Goal: Information Seeking & Learning: Learn about a topic

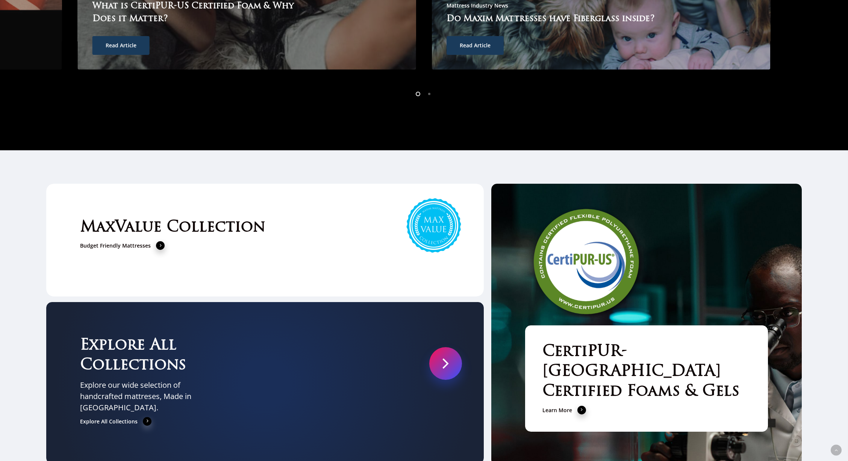
scroll to position [2820, 0]
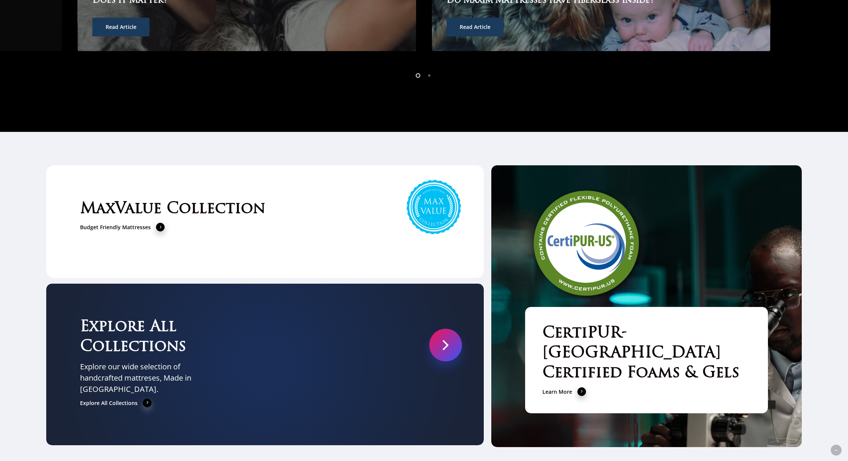
click at [444, 329] on link at bounding box center [445, 345] width 33 height 33
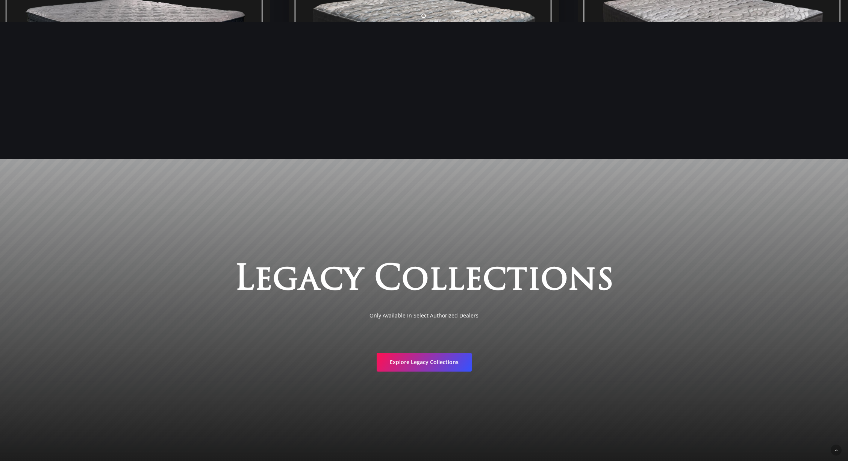
scroll to position [1565, 0]
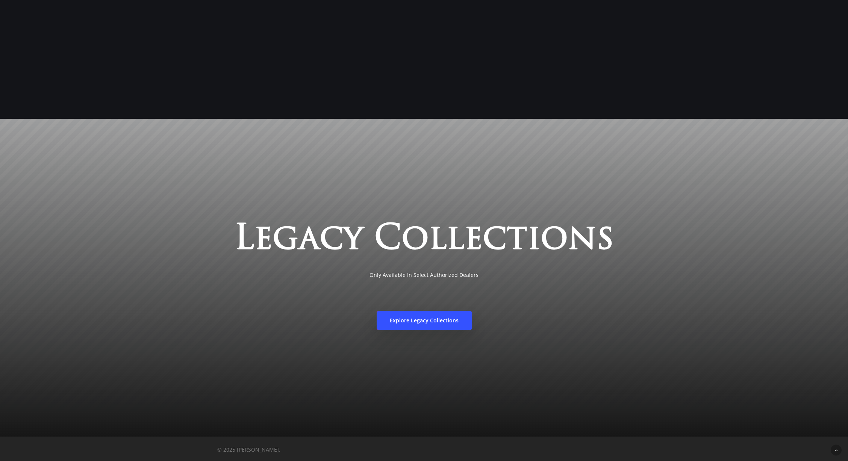
click at [436, 320] on span "Explore Legacy Collections" at bounding box center [424, 321] width 69 height 8
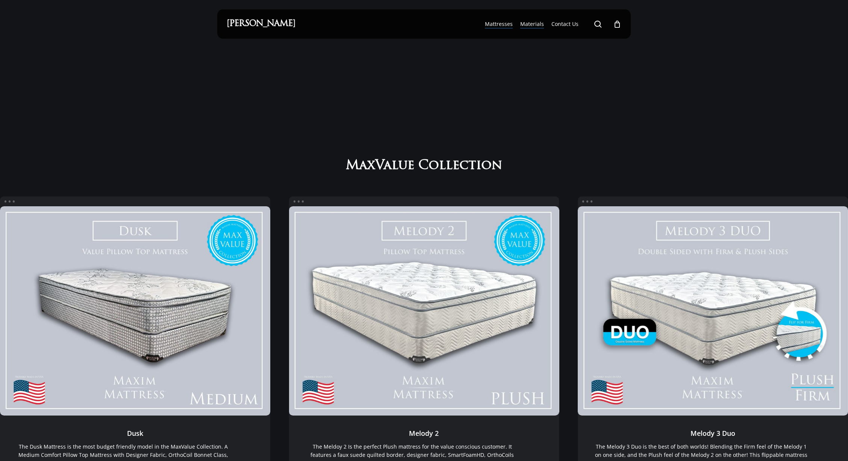
click at [532, 24] on span "Materials" at bounding box center [532, 23] width 24 height 7
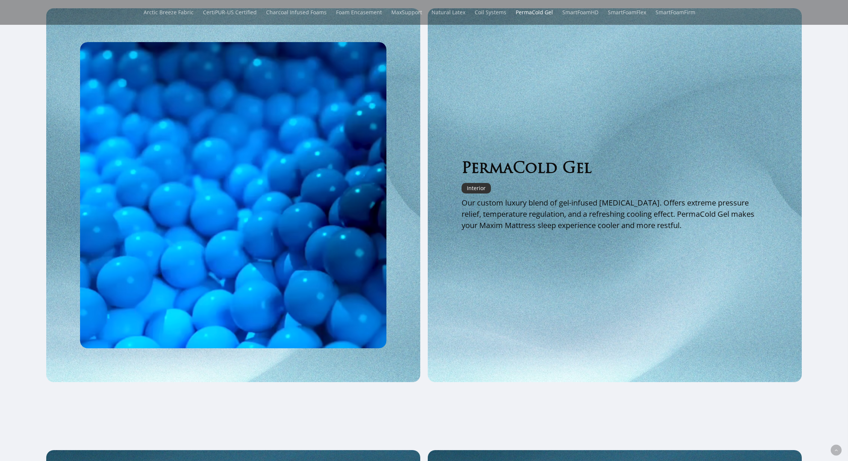
scroll to position [1135, 0]
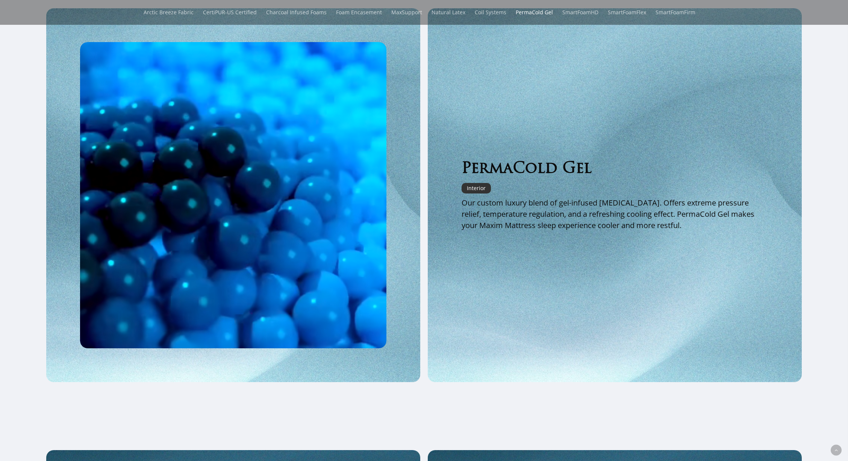
click at [484, 239] on div "PermaCold Gel Interior Our custom luxury blend of gel-infused memory foam. Offe…" at bounding box center [615, 195] width 374 height 374
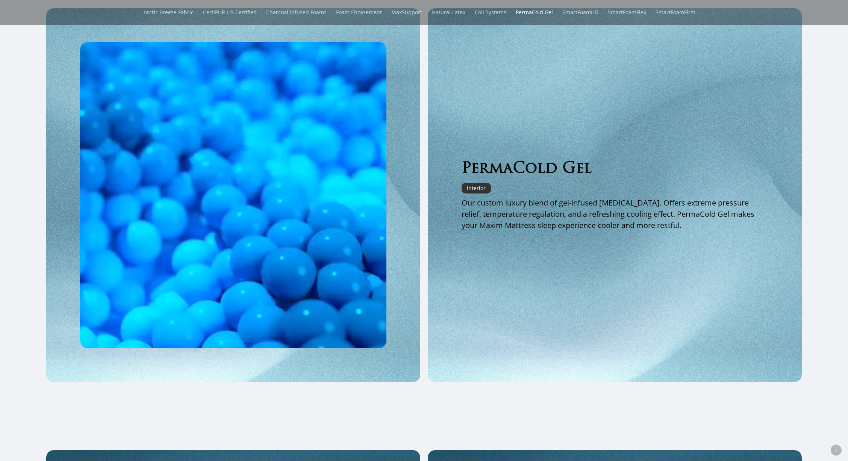
drag, startPoint x: 506, startPoint y: 180, endPoint x: 501, endPoint y: 182, distance: 5.7
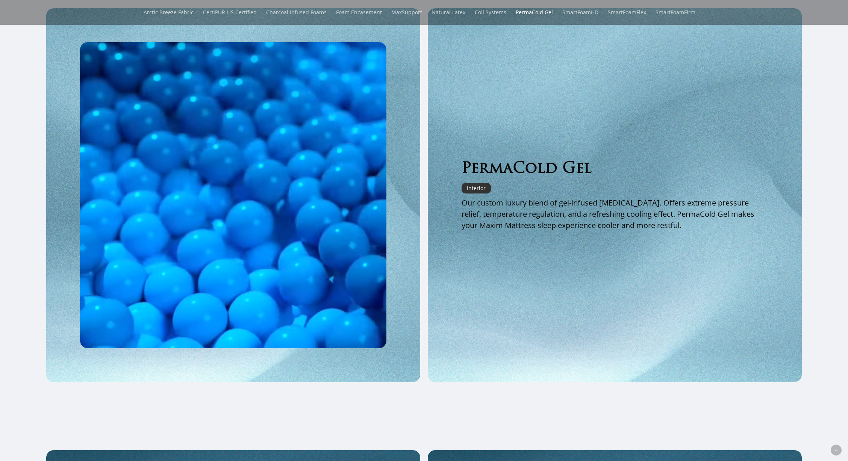
click at [503, 181] on div "PermaCold Gel Interior Our custom luxury blend of gel-infused memory foam. Offe…" at bounding box center [614, 195] width 306 height 72
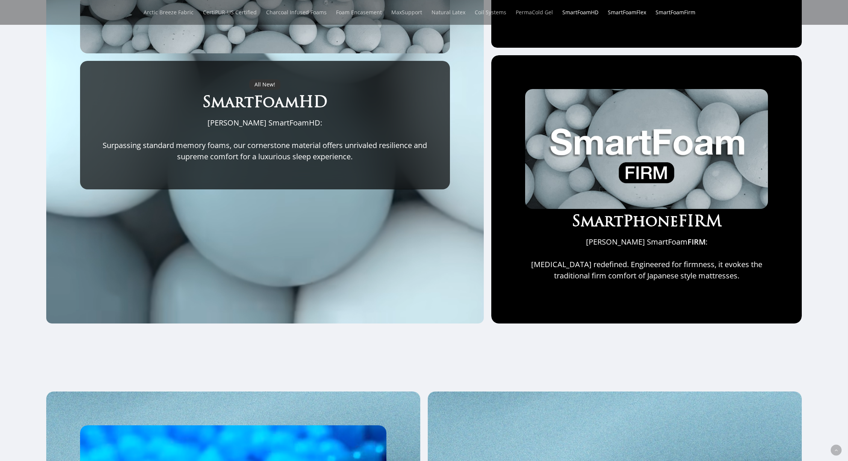
scroll to position [0, 0]
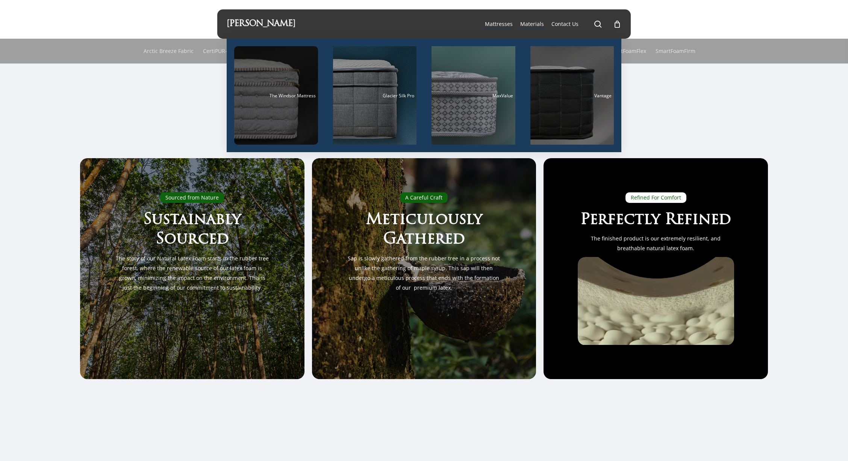
click at [274, 108] on div "Main Menu" at bounding box center [276, 95] width 84 height 98
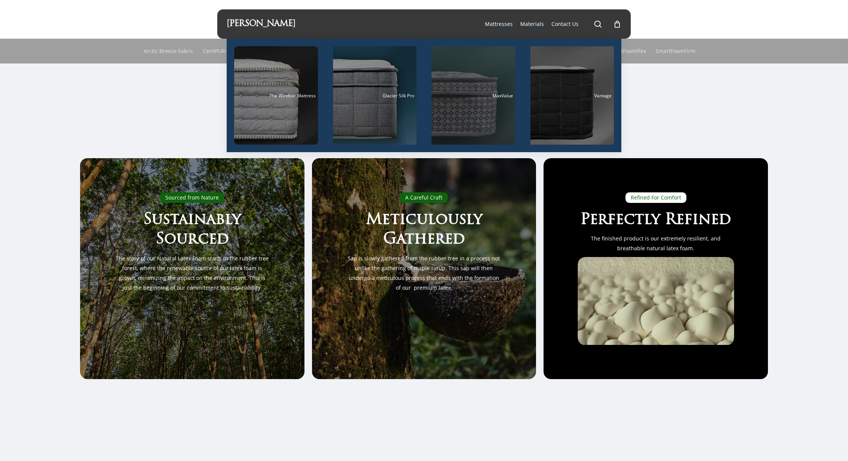
click at [460, 103] on div "Main Menu" at bounding box center [473, 95] width 84 height 98
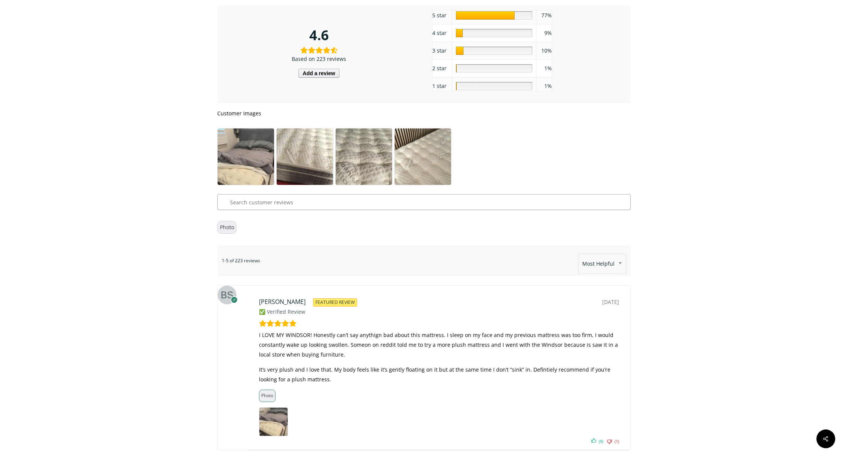
scroll to position [4270, 0]
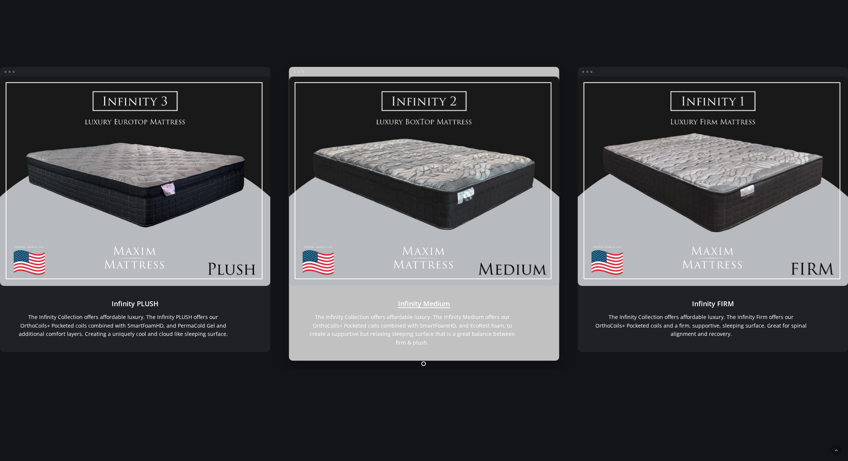
scroll to position [1381, 0]
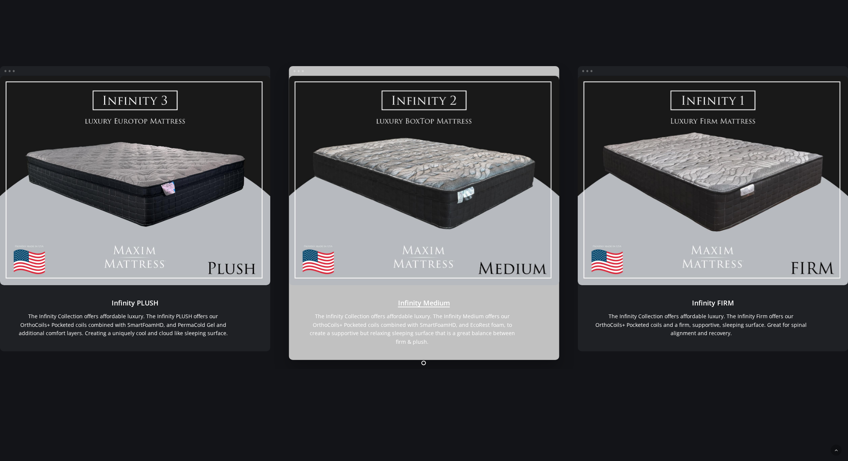
click at [441, 167] on link "Infinity Medium" at bounding box center [424, 180] width 270 height 209
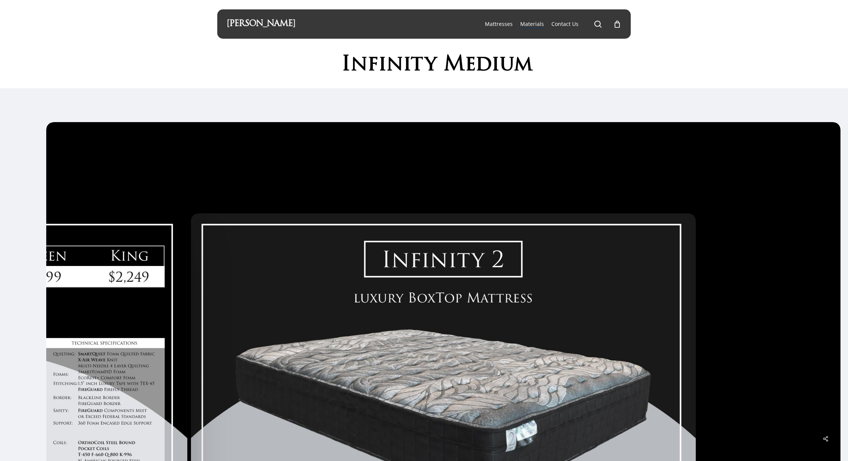
click at [534, 24] on span "Materials" at bounding box center [532, 23] width 24 height 7
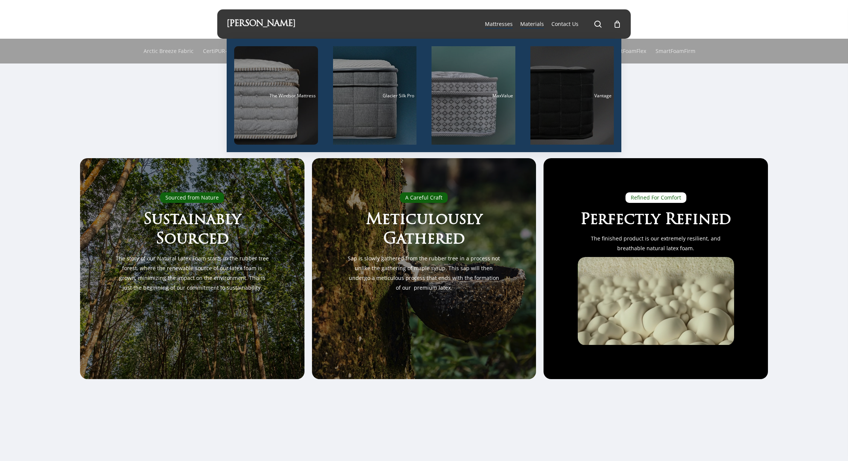
click at [565, 101] on div "Main Menu" at bounding box center [572, 95] width 84 height 98
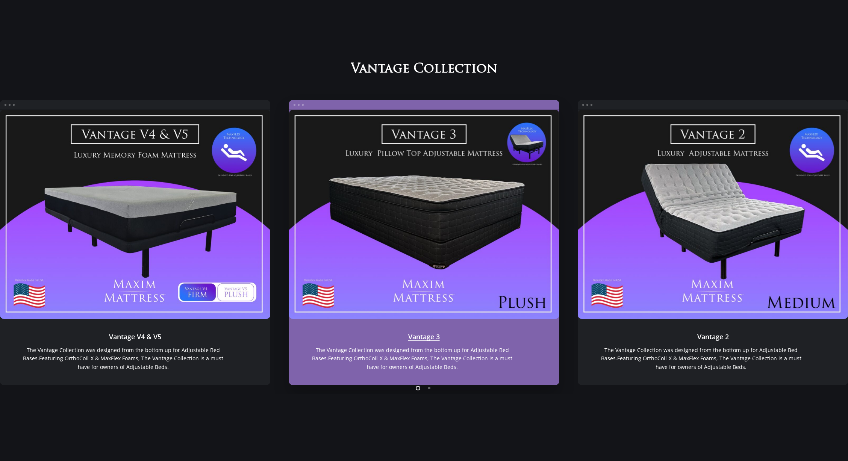
scroll to position [686, 0]
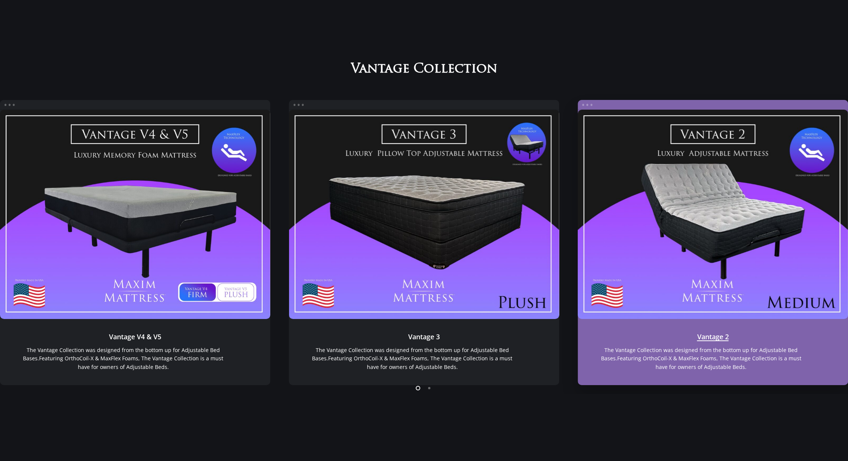
click at [695, 227] on link "Vantage 2" at bounding box center [712, 214] width 270 height 209
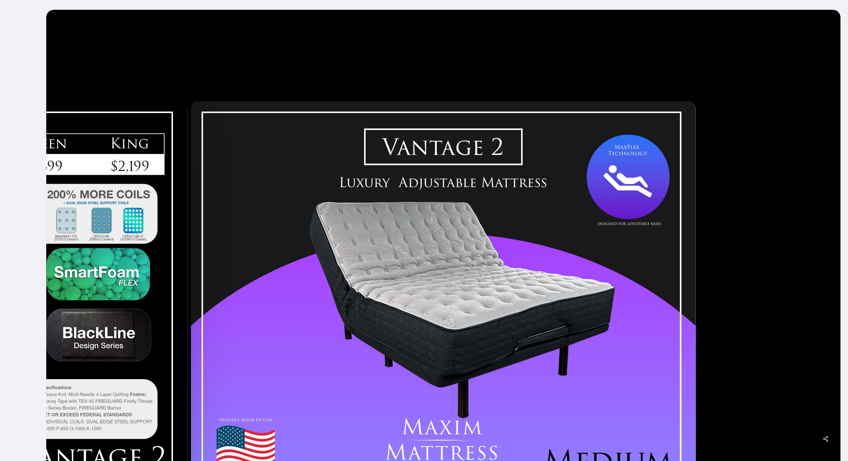
scroll to position [174, 0]
